Goal: Information Seeking & Learning: Learn about a topic

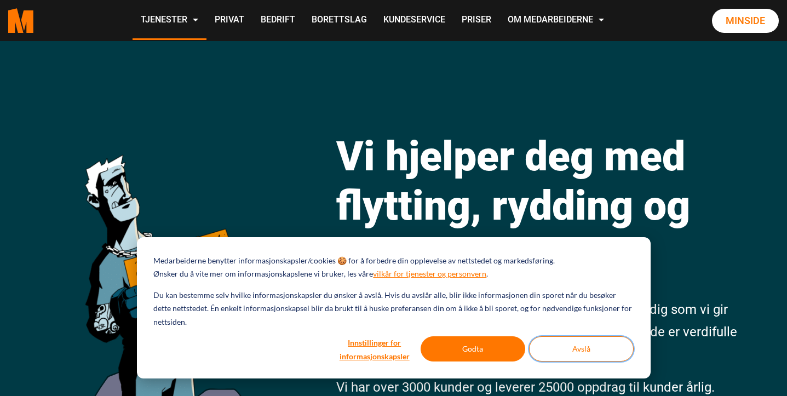
click at [558, 352] on button "Avslå" at bounding box center [581, 348] width 105 height 25
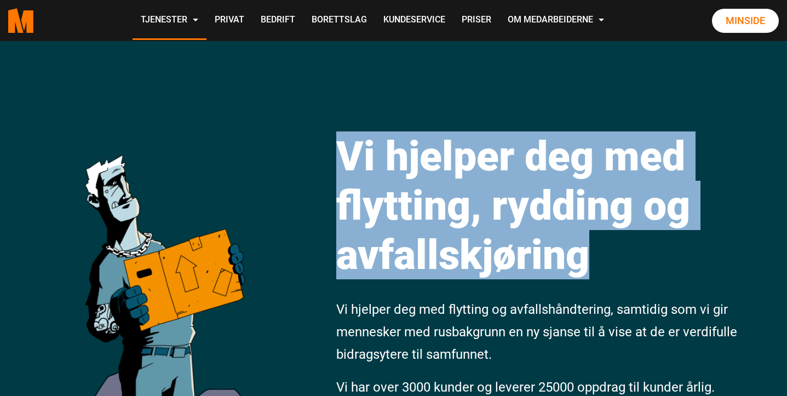
drag, startPoint x: 617, startPoint y: 265, endPoint x: 493, endPoint y: 123, distance: 188.5
click at [493, 123] on div "Vi hjelper deg med flytting, rydding og avfallskjøring Vi hjelper deg med flytt…" at bounding box center [557, 258] width 459 height 303
drag, startPoint x: 493, startPoint y: 123, endPoint x: 652, endPoint y: 261, distance: 209.9
click at [652, 261] on div "Vi hjelper deg med flytting, rydding og avfallskjøring Vi hjelper deg med flytt…" at bounding box center [557, 258] width 459 height 303
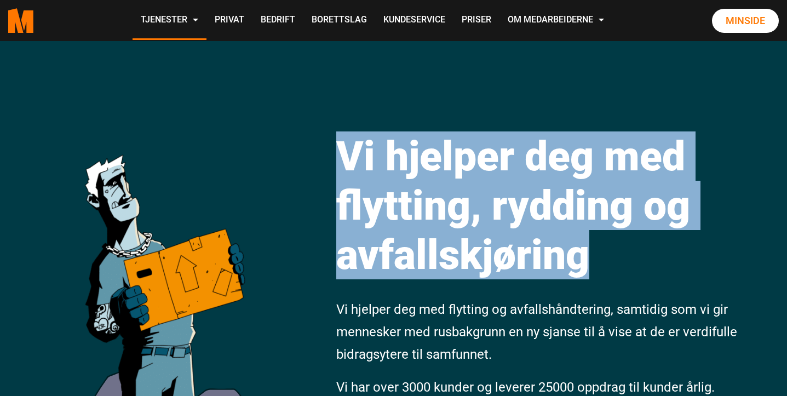
click at [652, 261] on h1 "Vi hjelper deg med flytting, rydding og avfallskjøring" at bounding box center [557, 205] width 442 height 148
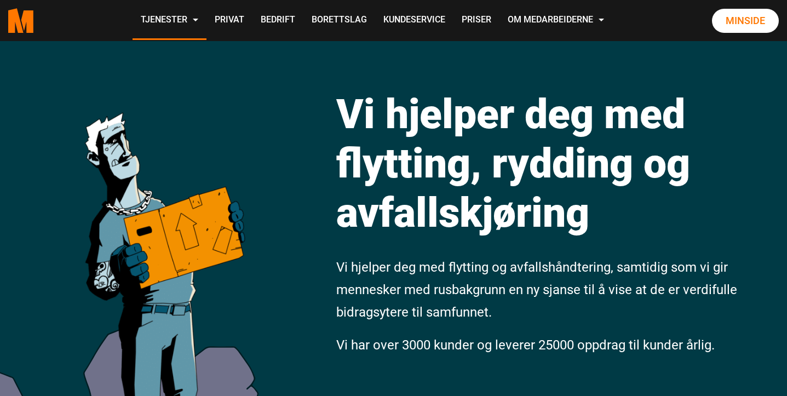
scroll to position [53, 0]
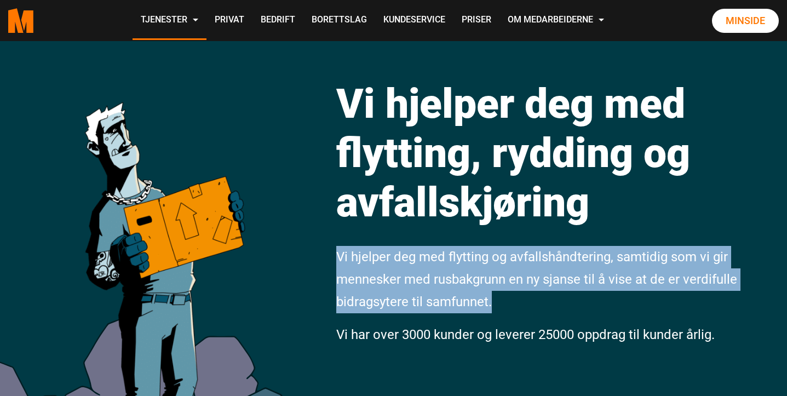
drag, startPoint x: 556, startPoint y: 302, endPoint x: 519, endPoint y: 241, distance: 71.7
click at [519, 241] on div "Vi hjelper deg med flytting, rydding og avfallskjøring Vi hjelper deg med flytt…" at bounding box center [557, 205] width 459 height 303
drag, startPoint x: 519, startPoint y: 241, endPoint x: 559, endPoint y: 299, distance: 70.8
click at [559, 299] on div "Vi hjelper deg med flytting, rydding og avfallskjøring Vi hjelper deg med flytt…" at bounding box center [557, 205] width 459 height 303
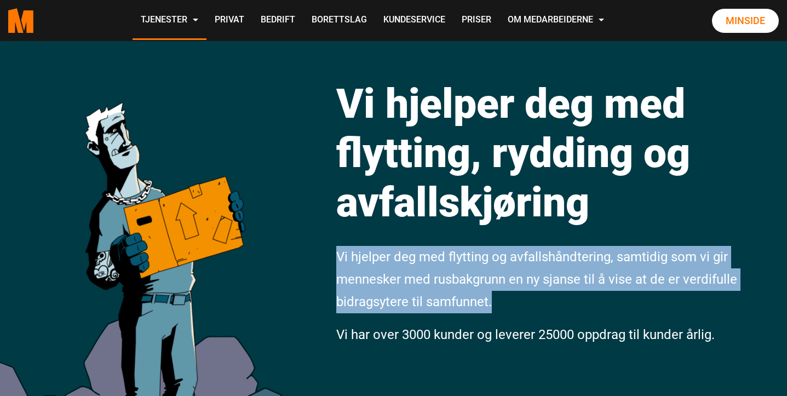
click at [559, 299] on p "Vi hjelper deg med flytting og avfallshåndtering, samtidig som vi gir mennesker…" at bounding box center [557, 279] width 442 height 67
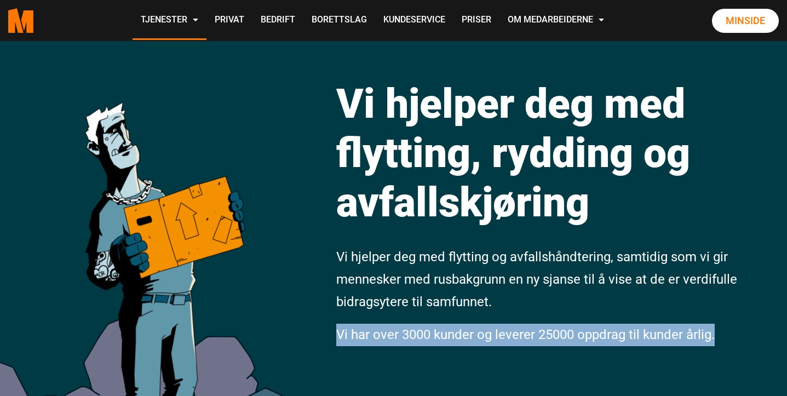
drag, startPoint x: 549, startPoint y: 314, endPoint x: 721, endPoint y: 340, distance: 174.4
click at [721, 340] on div "Vi hjelper deg med flytting, rydding og avfallskjøring Vi hjelper deg med flytt…" at bounding box center [557, 205] width 459 height 303
click at [721, 340] on p "Vi har over 3000 kunder og leverer 25000 oppdrag til kunder årlig." at bounding box center [557, 335] width 442 height 22
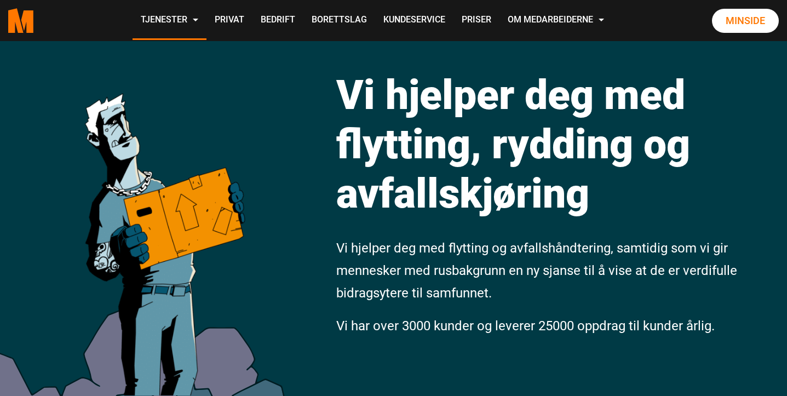
scroll to position [66, 0]
